Goal: Task Accomplishment & Management: Use online tool/utility

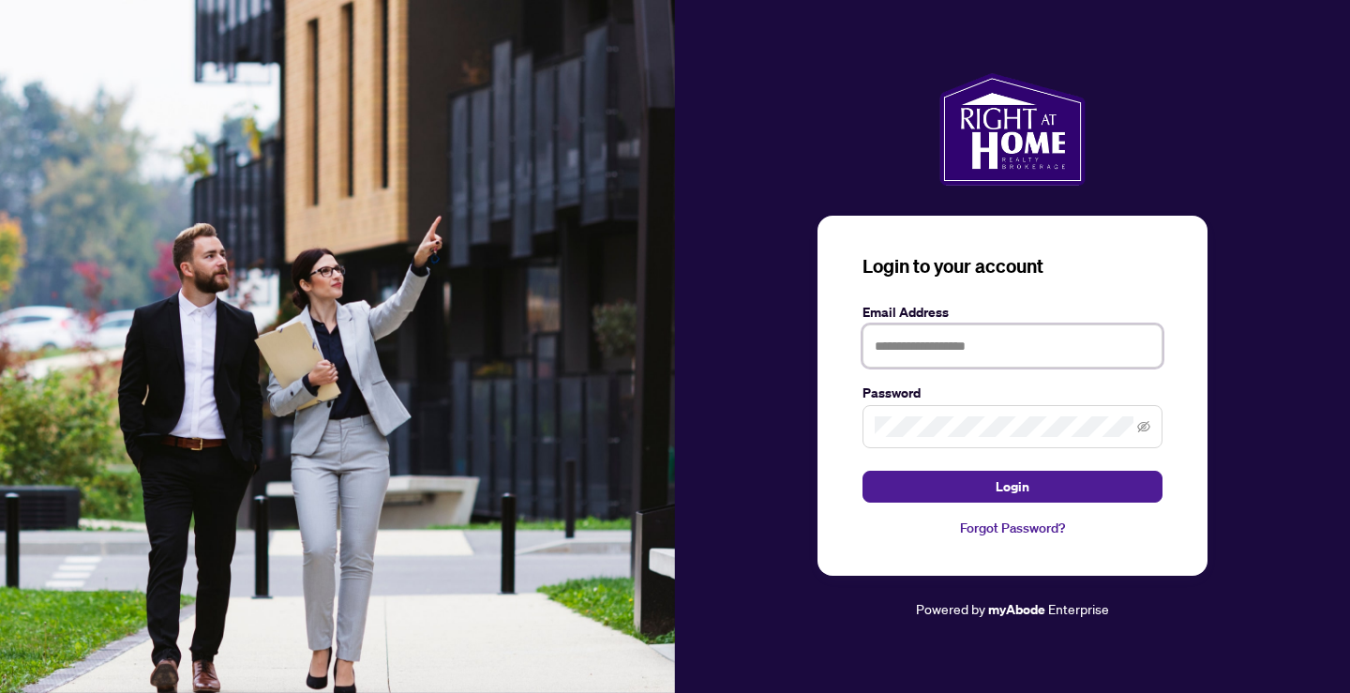
click at [1012, 336] on input "text" at bounding box center [1012, 345] width 300 height 43
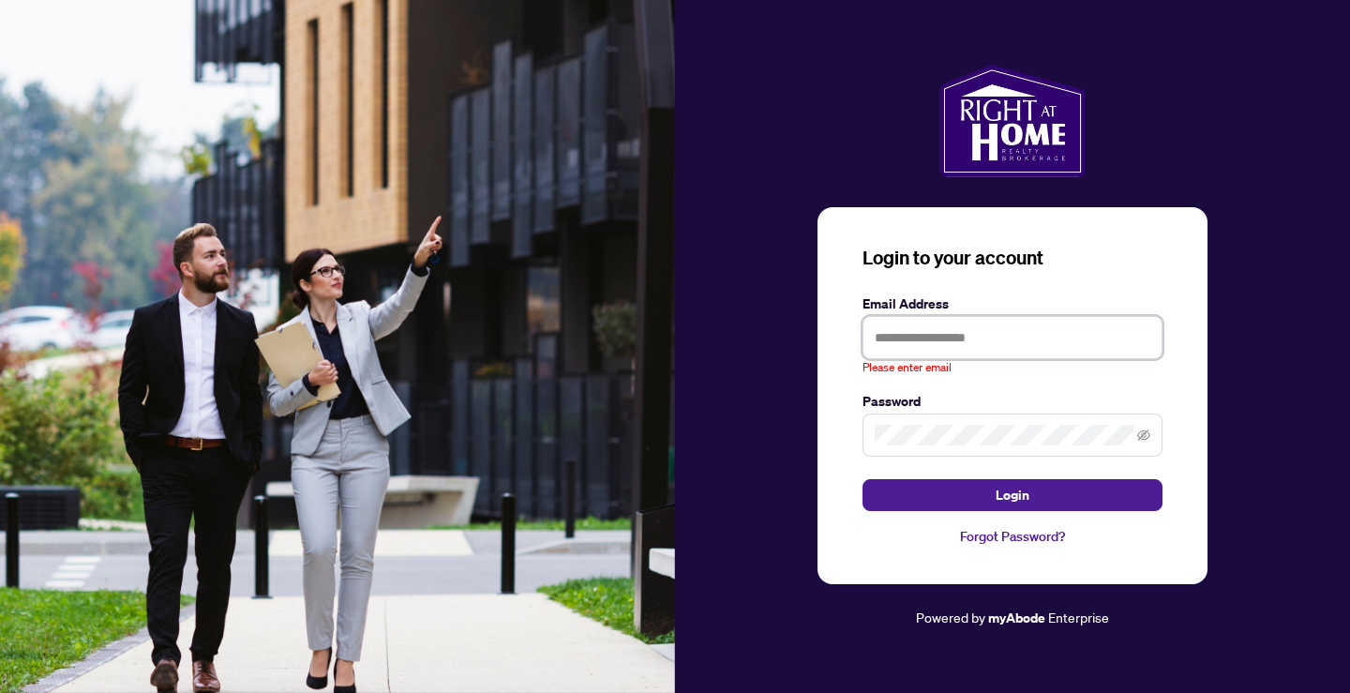
type input "**********"
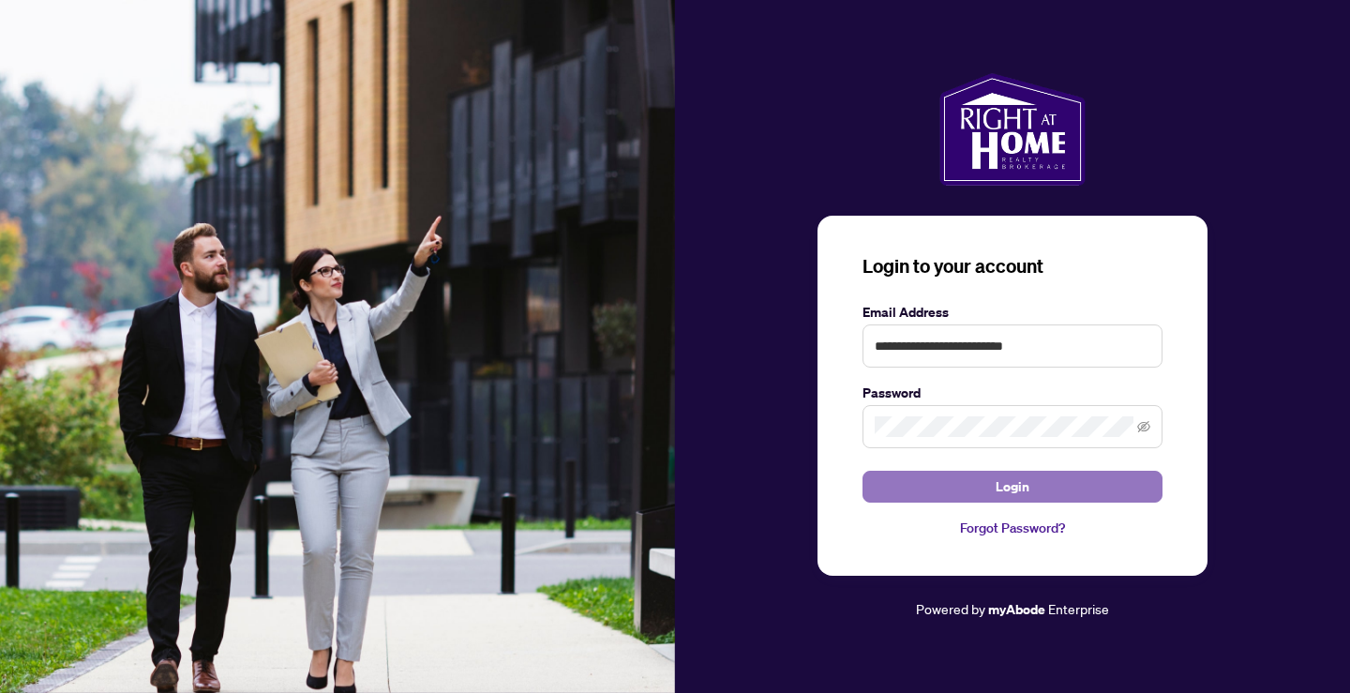
drag, startPoint x: 968, startPoint y: 488, endPoint x: 900, endPoint y: 492, distance: 68.5
click at [968, 489] on button "Login" at bounding box center [1012, 486] width 300 height 32
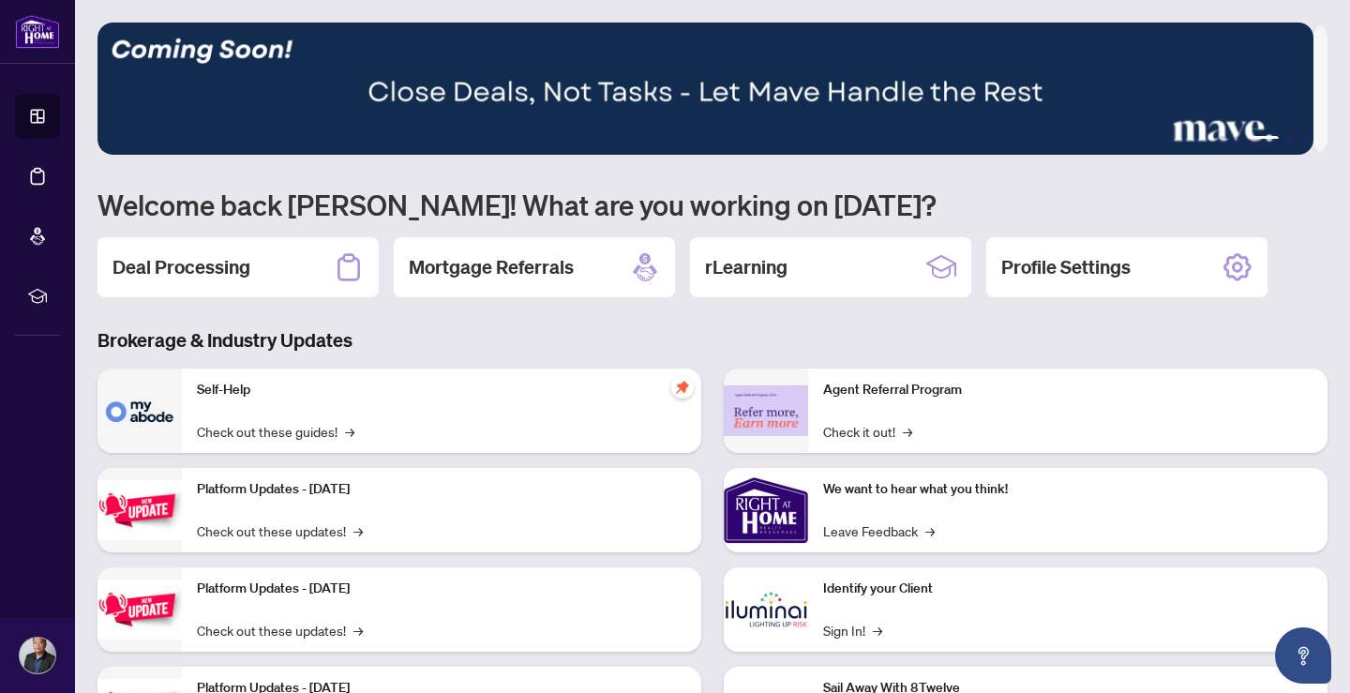
drag, startPoint x: 268, startPoint y: 270, endPoint x: 257, endPoint y: 276, distance: 12.6
click at [268, 270] on div "Deal Processing" at bounding box center [237, 267] width 281 height 60
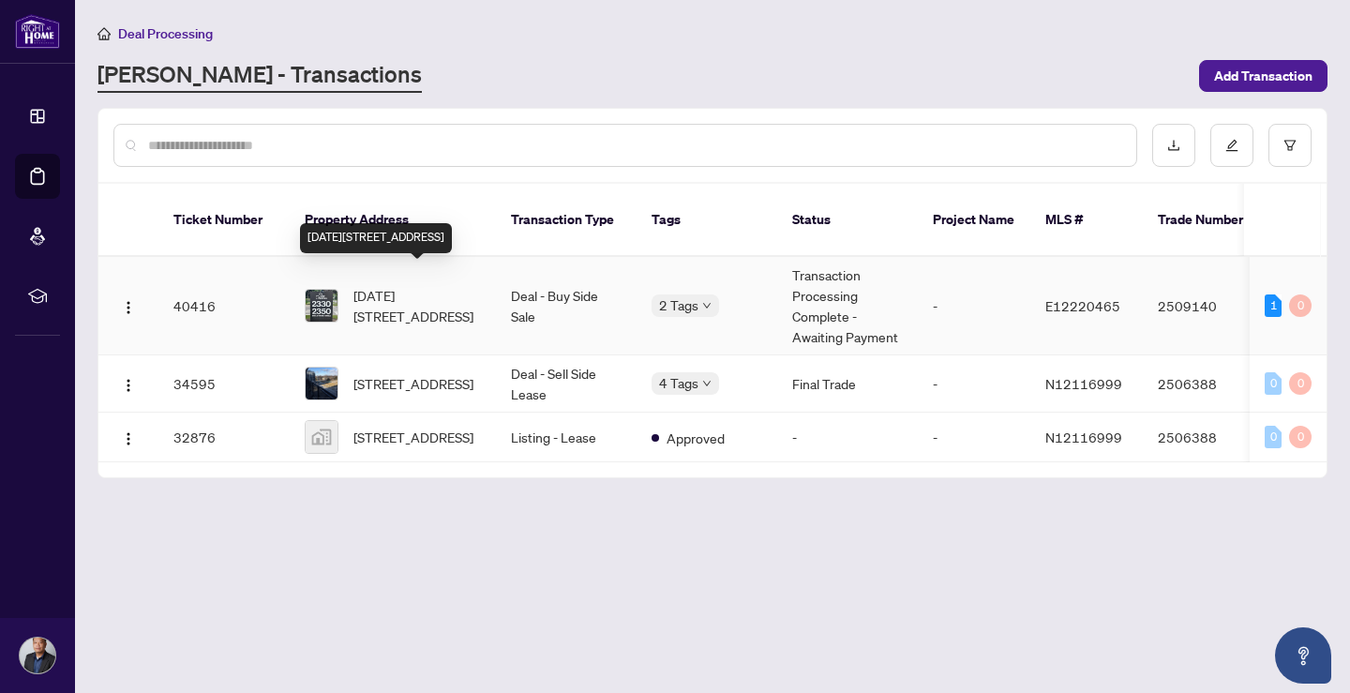
click at [395, 287] on span "[DATE][STREET_ADDRESS]" at bounding box center [416, 305] width 127 height 41
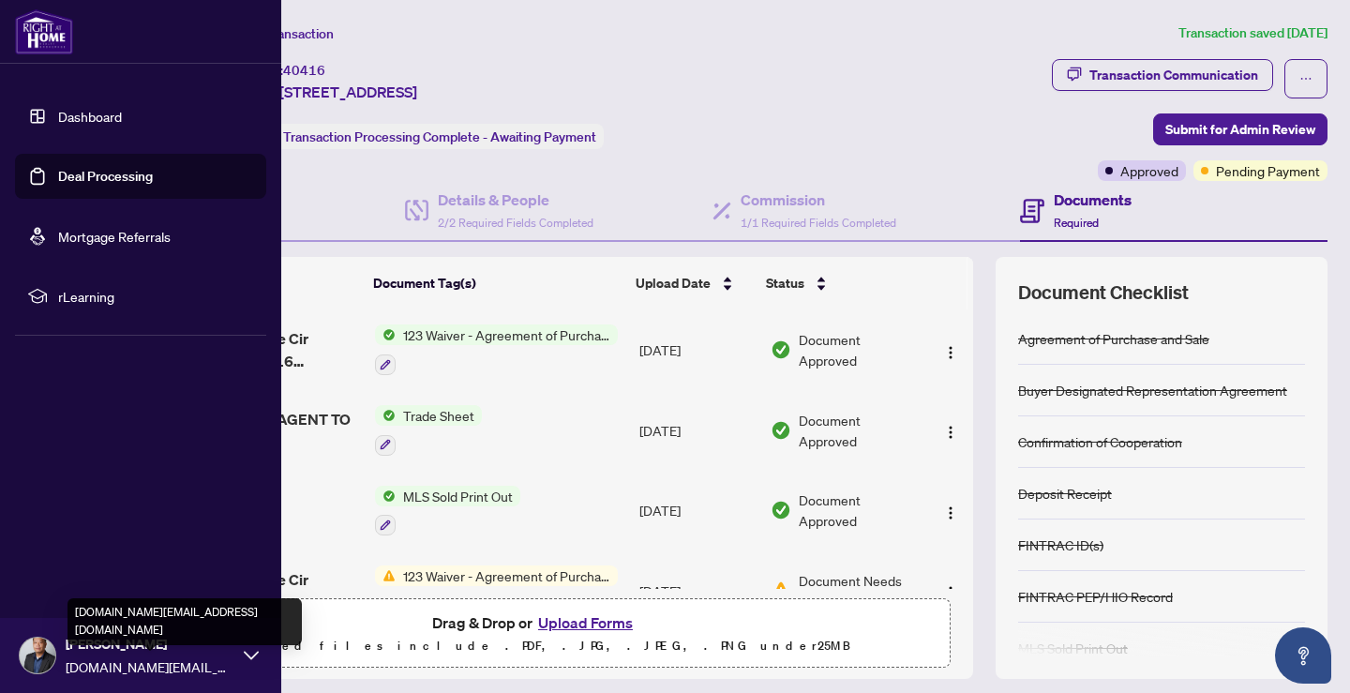
click at [182, 657] on span "[DOMAIN_NAME][EMAIL_ADDRESS][DOMAIN_NAME]" at bounding box center [150, 666] width 169 height 21
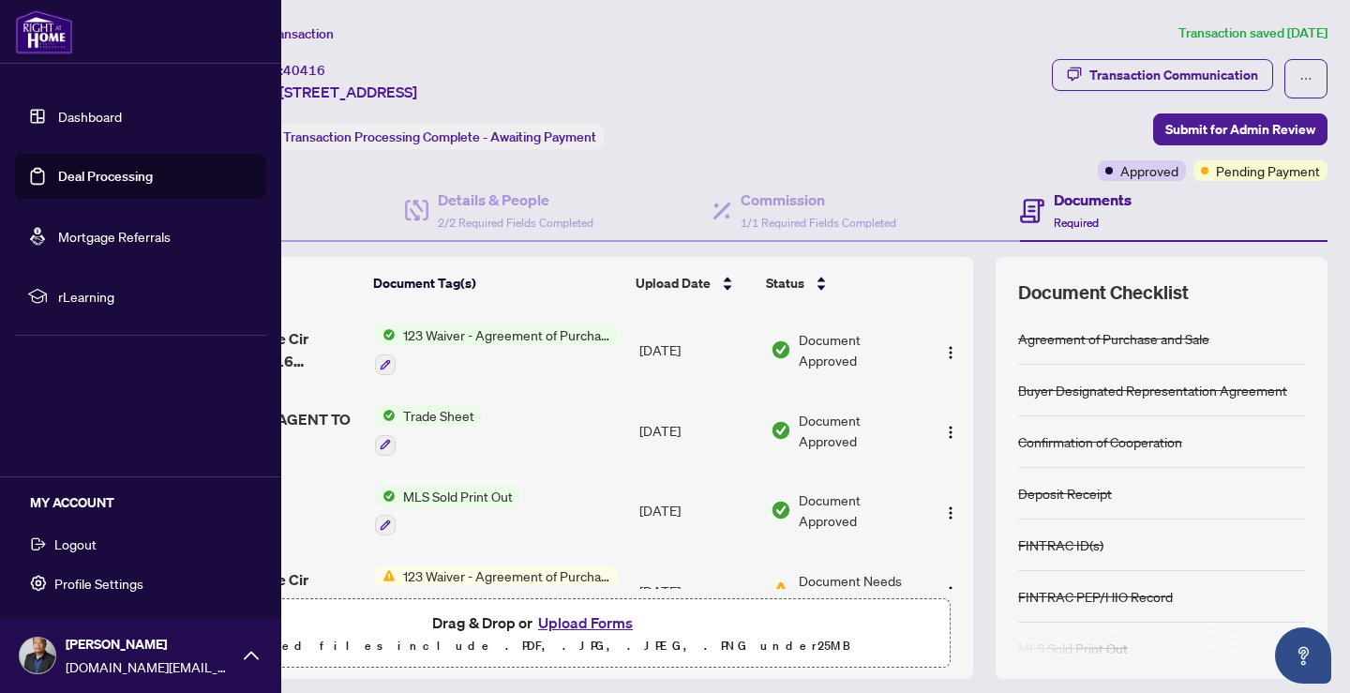
click at [82, 554] on span "Logout" at bounding box center [75, 544] width 42 height 30
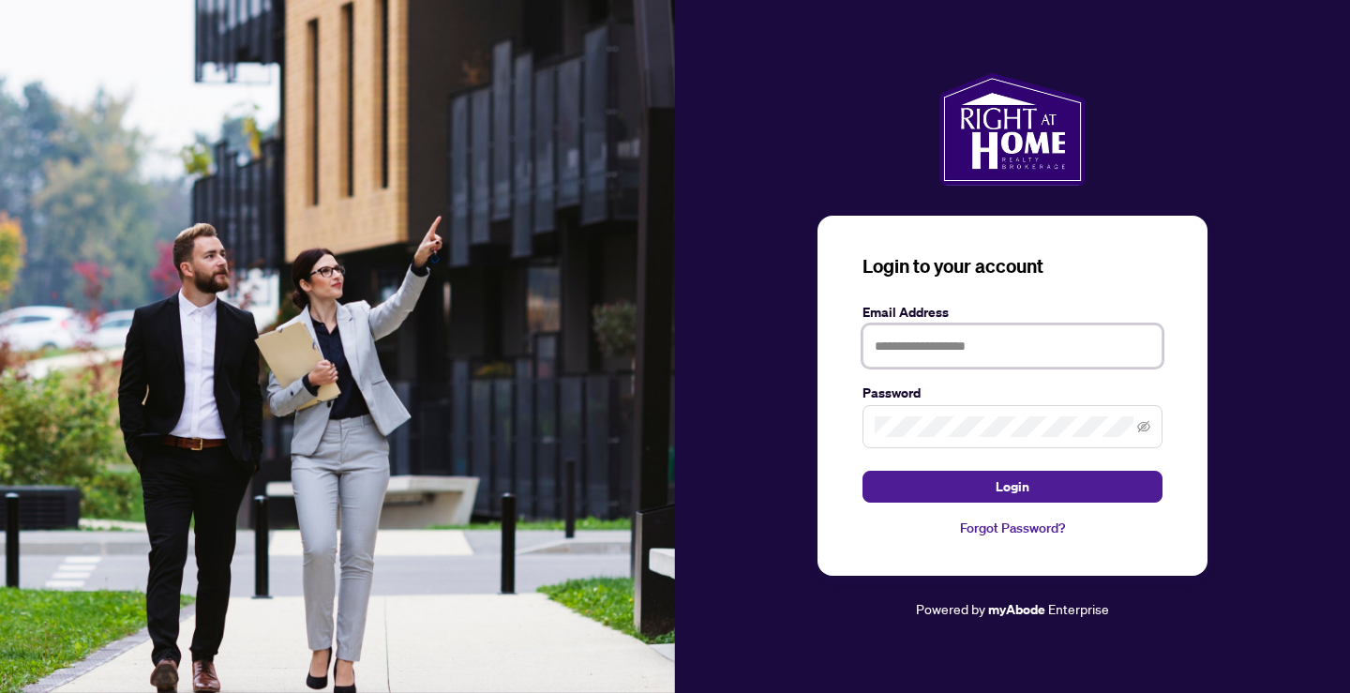
click at [963, 349] on input "text" at bounding box center [1012, 345] width 300 height 43
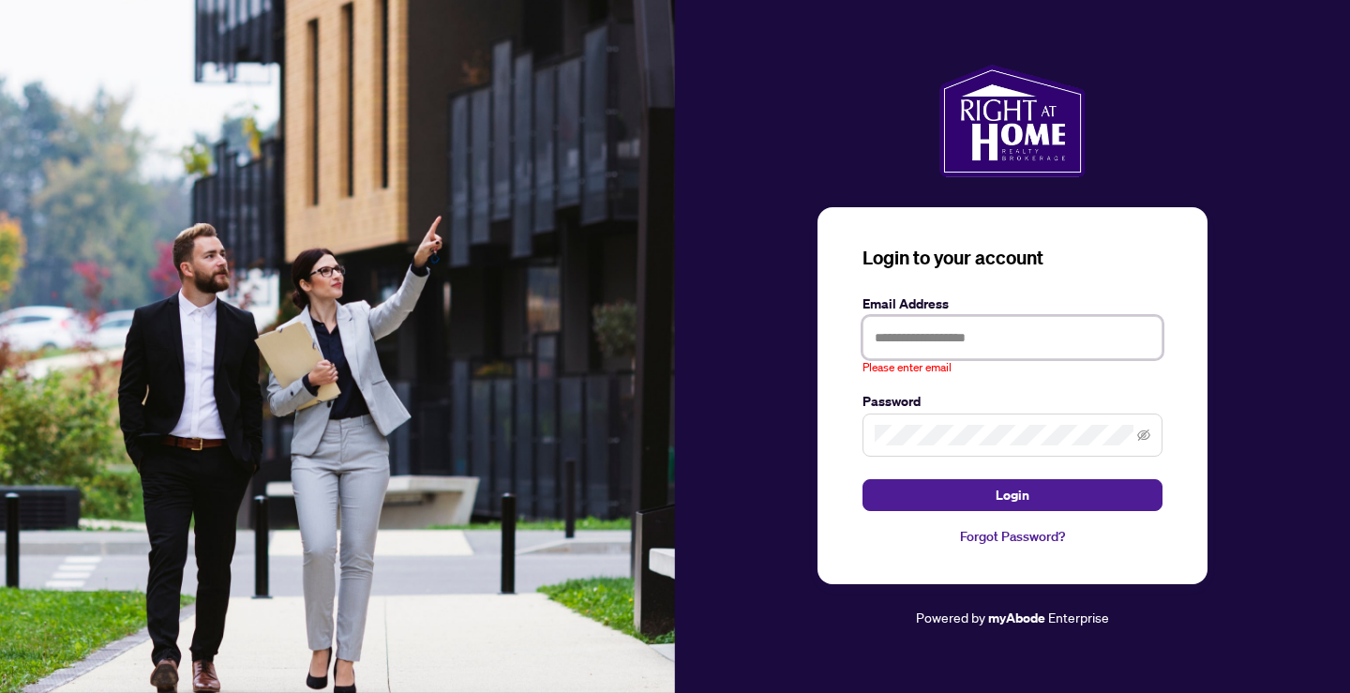
type input "**********"
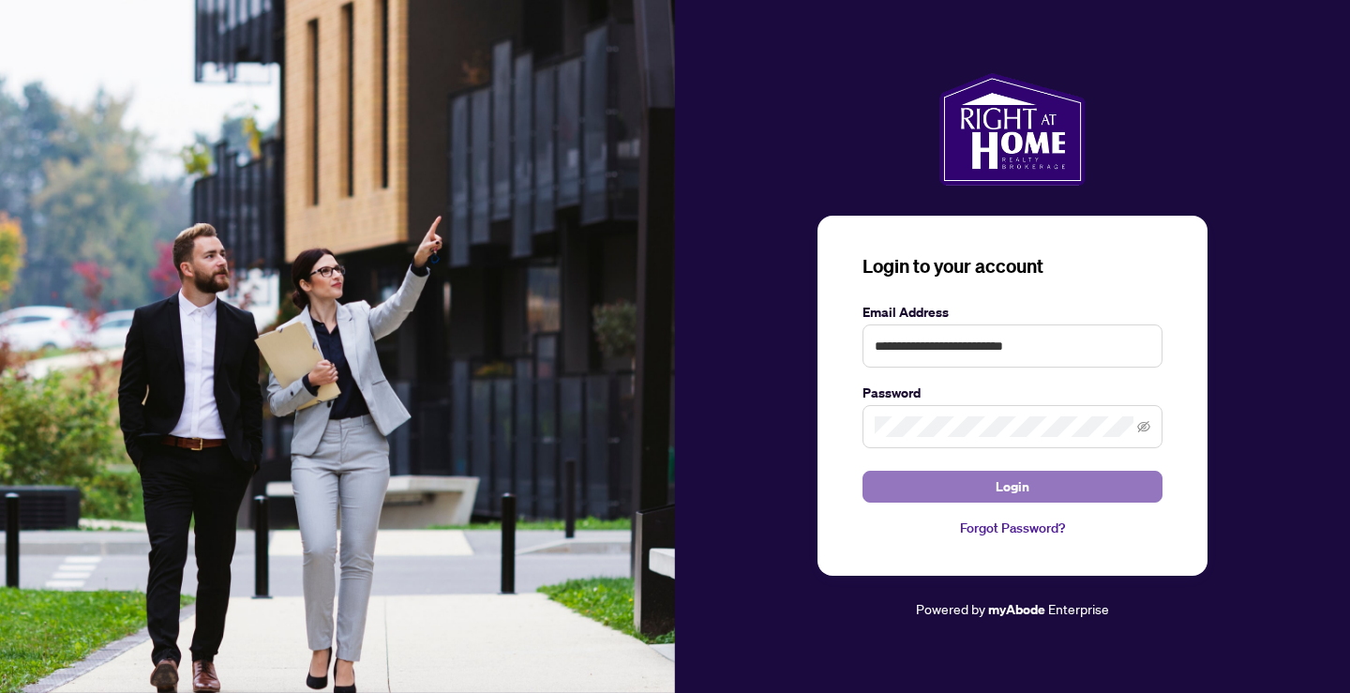
click at [970, 490] on button "Login" at bounding box center [1012, 486] width 300 height 32
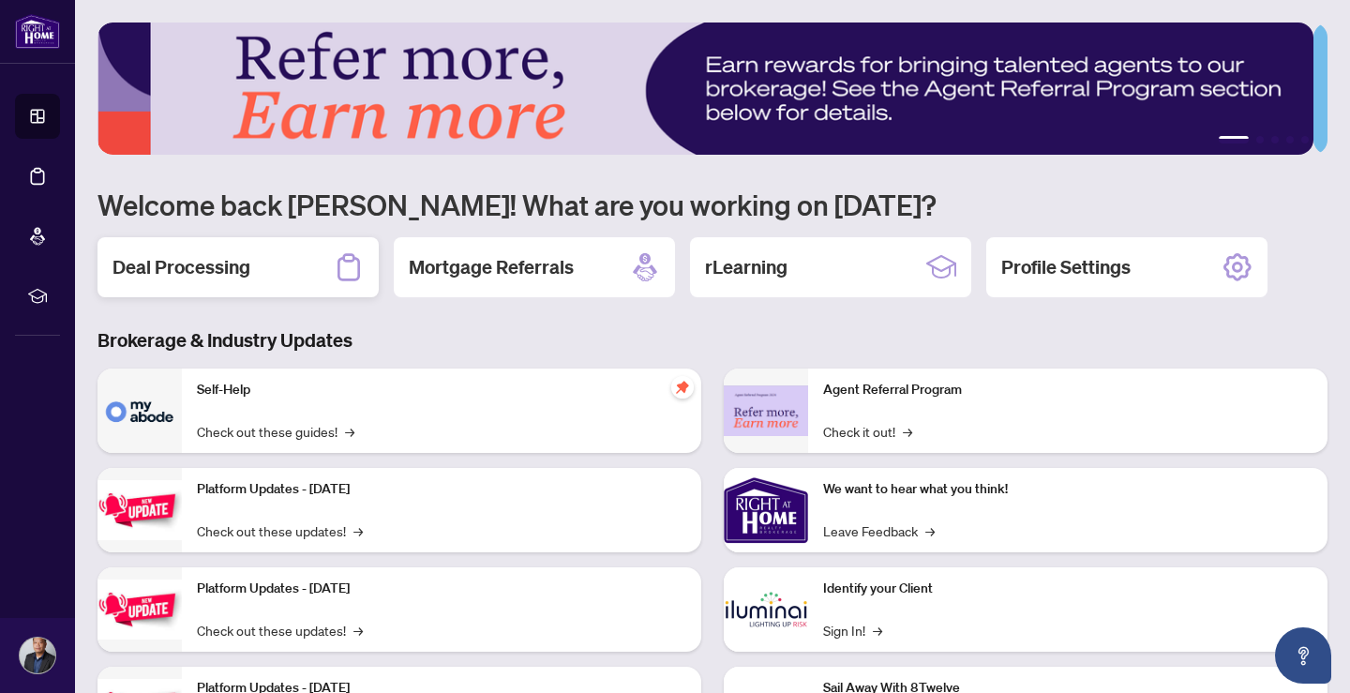
click at [218, 270] on h2 "Deal Processing" at bounding box center [181, 267] width 138 height 26
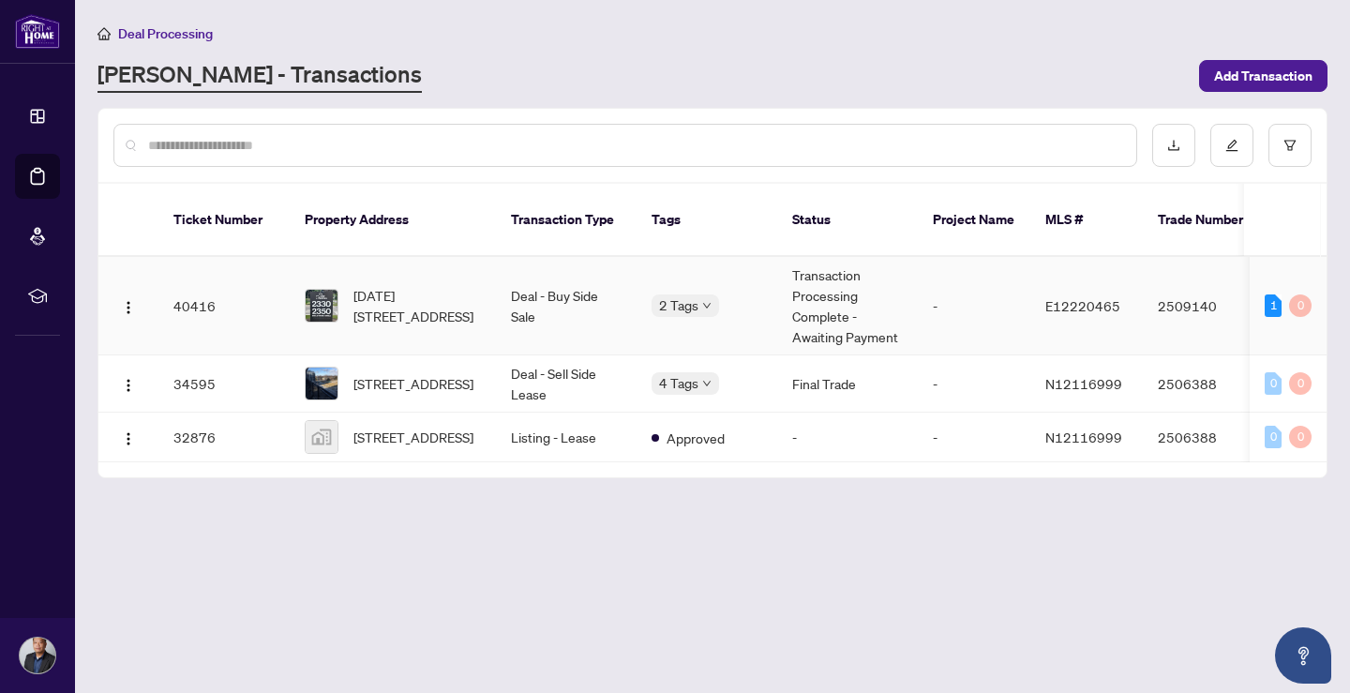
click at [500, 278] on td "Deal - Buy Side Sale" at bounding box center [566, 306] width 141 height 98
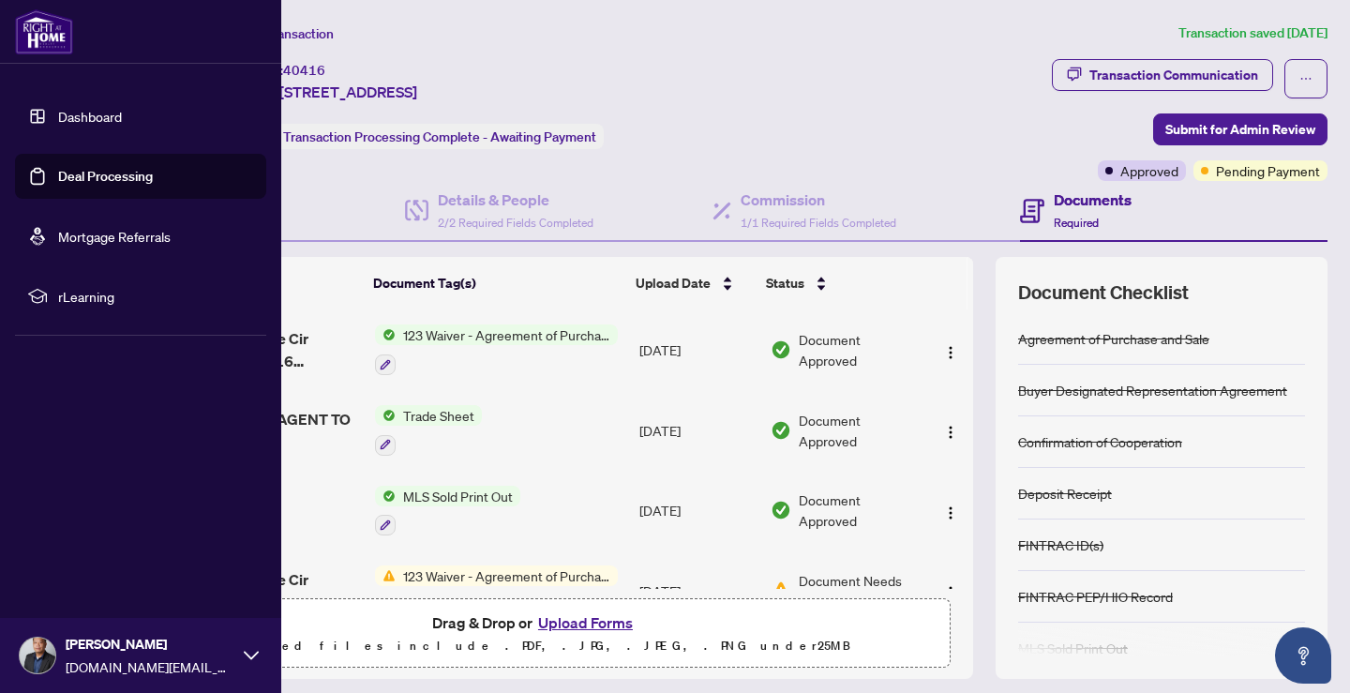
click at [37, 651] on img at bounding box center [38, 655] width 36 height 36
click at [106, 538] on button "Logout" at bounding box center [140, 544] width 251 height 32
